Goal: Communication & Community: Answer question/provide support

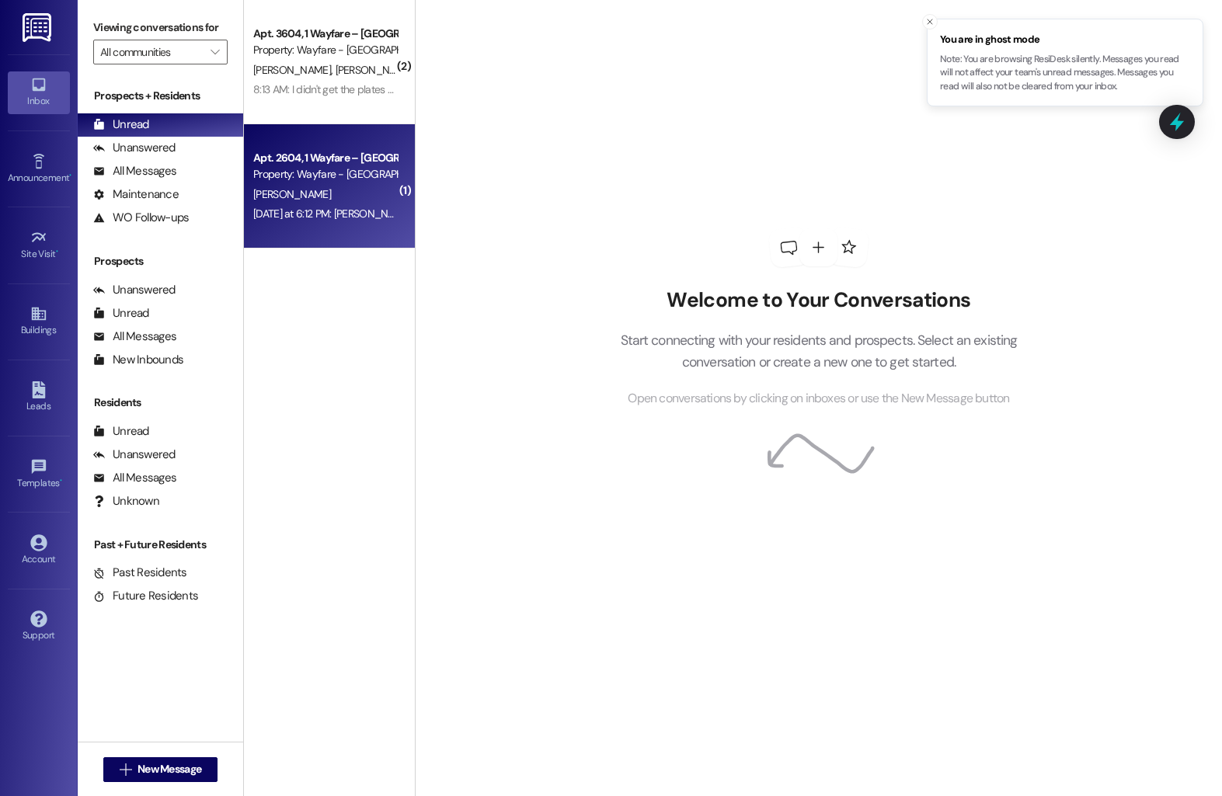
click at [330, 173] on div "Property: Wayfare - [GEOGRAPHIC_DATA]" at bounding box center [325, 174] width 144 height 16
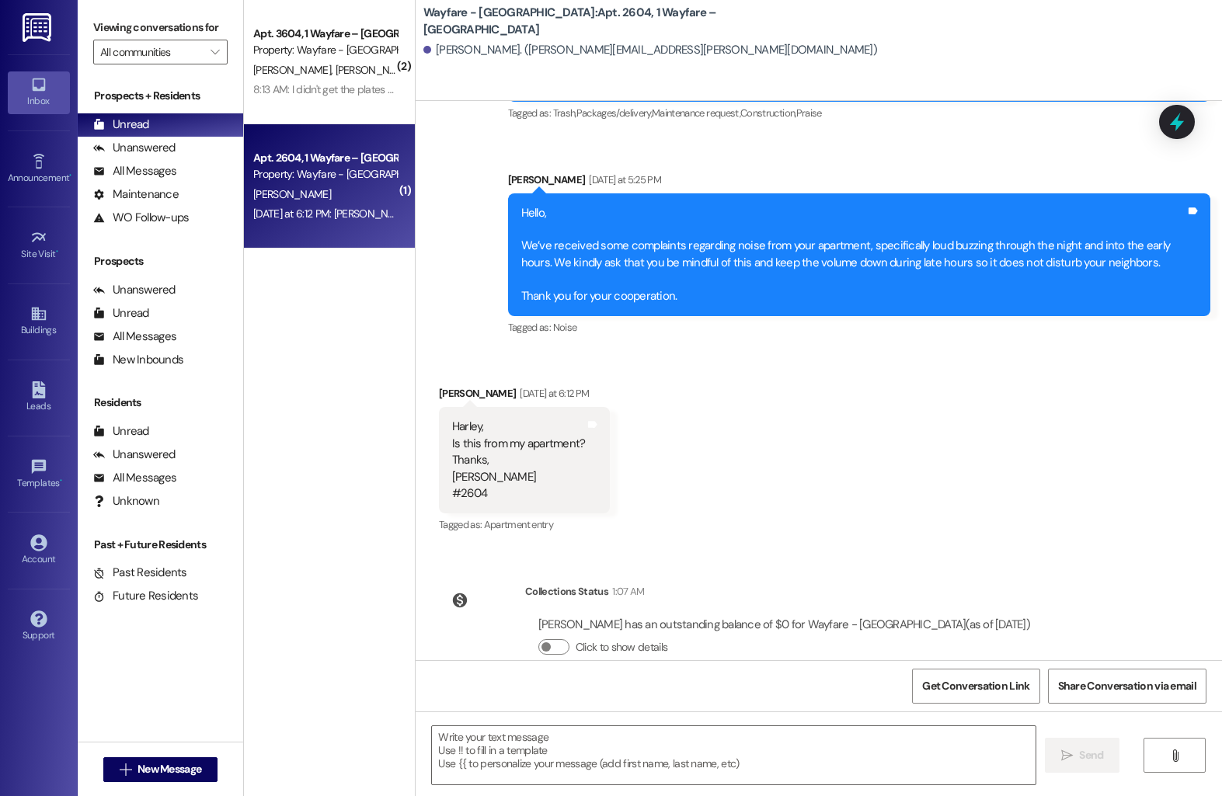
scroll to position [14883, 0]
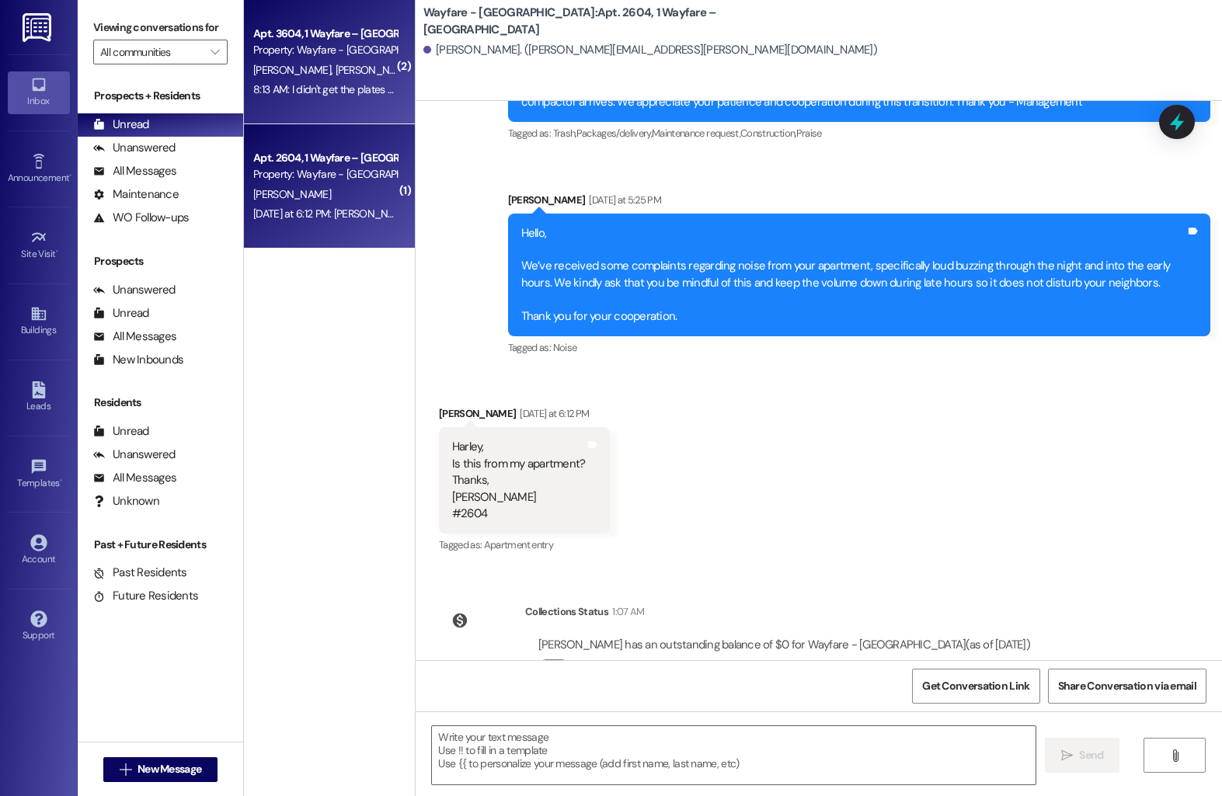
click at [332, 78] on div "[PERSON_NAME] [PERSON_NAME]" at bounding box center [325, 70] width 147 height 19
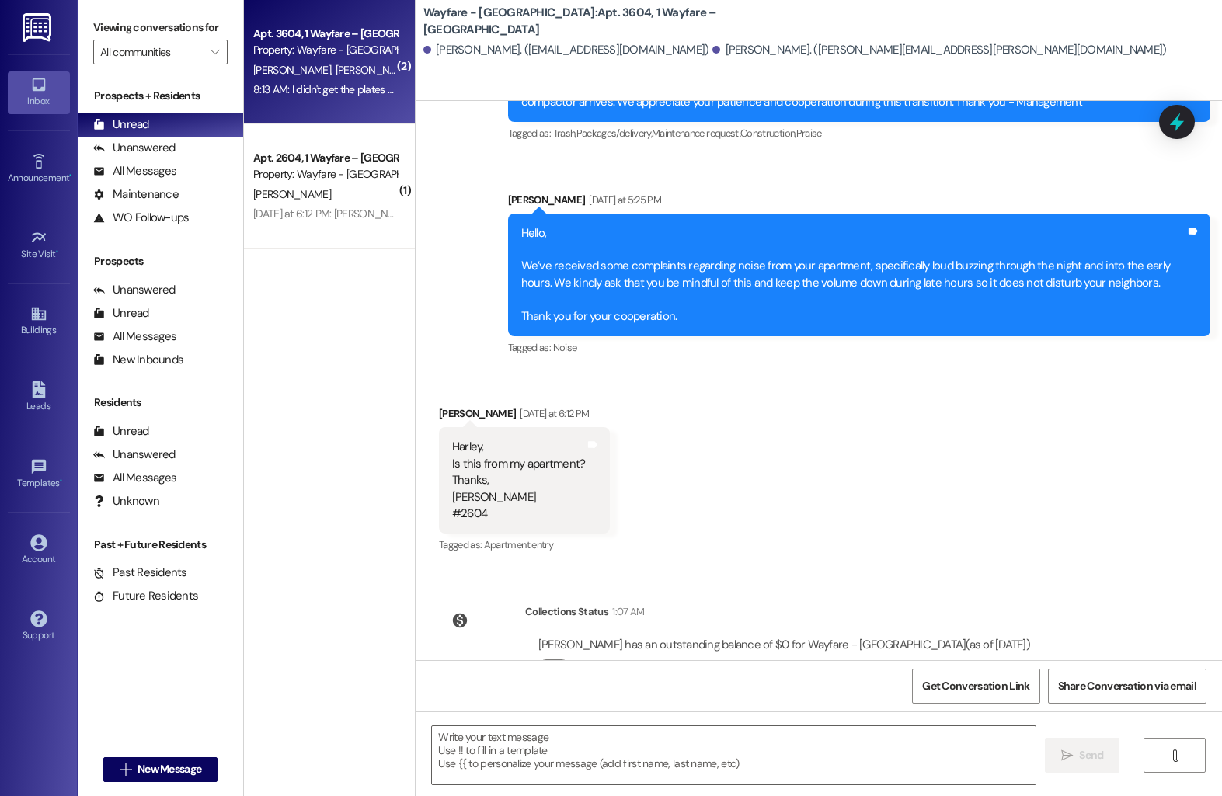
scroll to position [3990, 0]
